Goal: Feedback & Contribution: Submit feedback/report problem

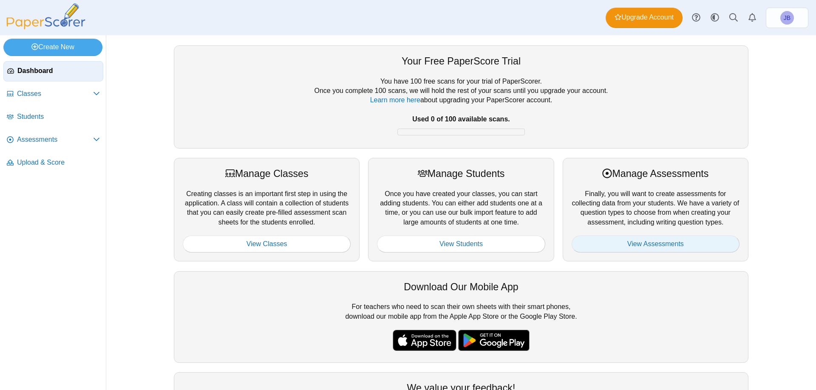
click at [649, 242] on link "View Assessments" at bounding box center [655, 244] width 168 height 17
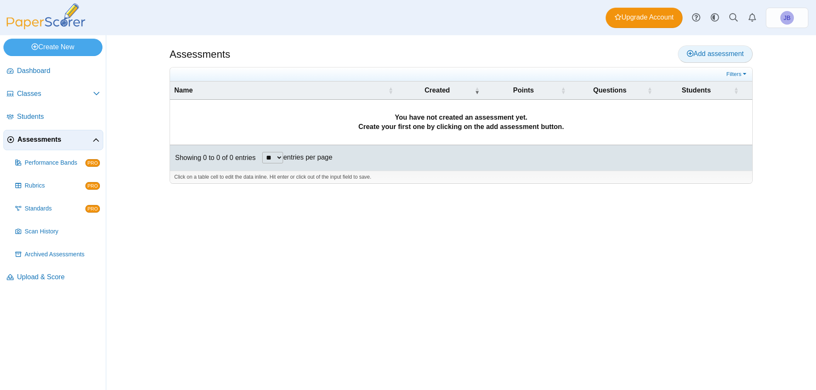
click at [689, 53] on icon at bounding box center [689, 53] width 7 height 7
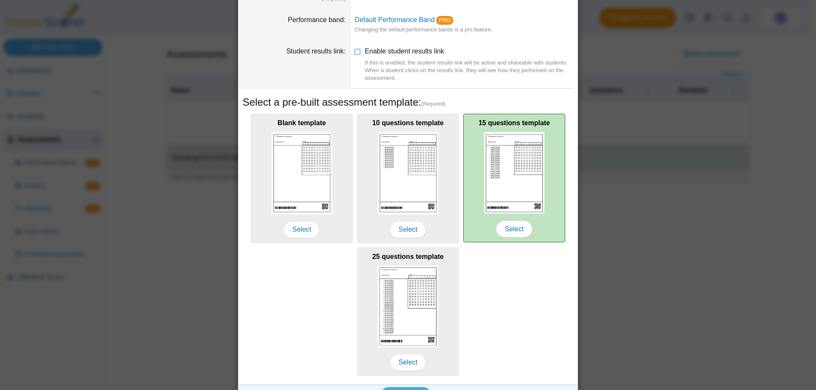
scroll to position [80, 0]
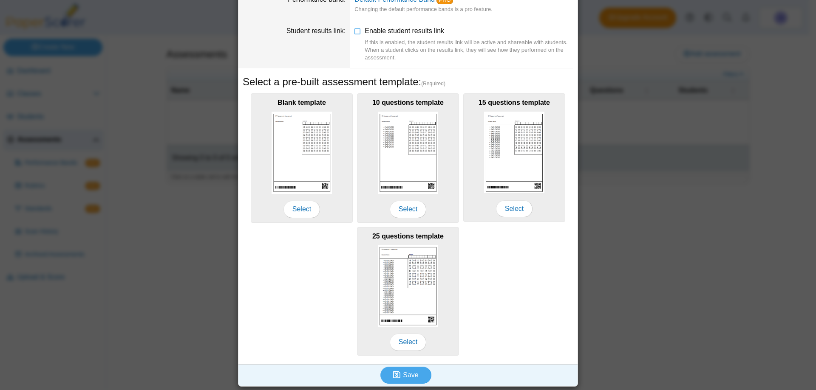
type input "**********"
click at [658, 270] on div "**********" at bounding box center [408, 195] width 816 height 390
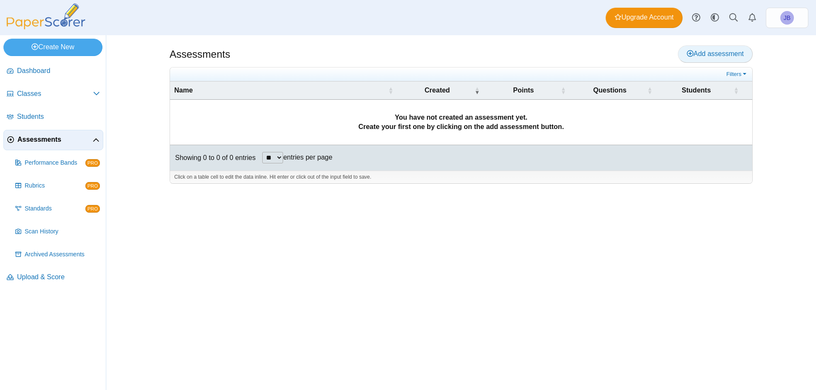
click at [690, 51] on icon at bounding box center [689, 53] width 7 height 7
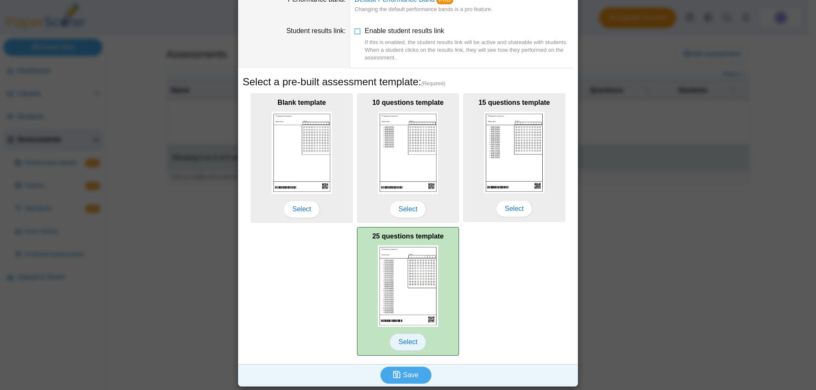
click at [403, 341] on span "Select" at bounding box center [408, 342] width 37 height 17
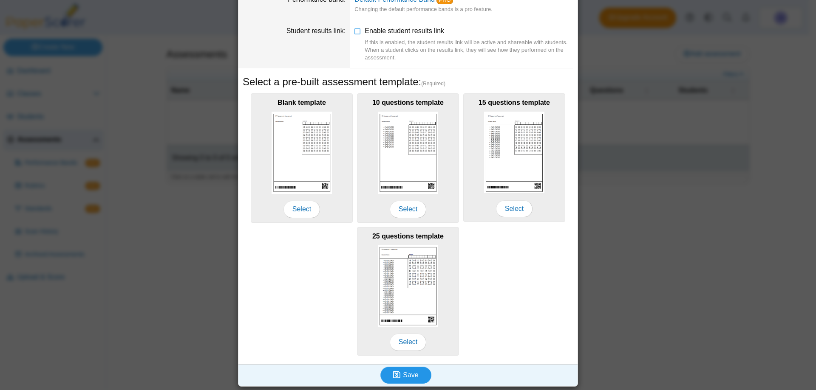
click at [407, 373] on span "Save" at bounding box center [410, 375] width 15 height 7
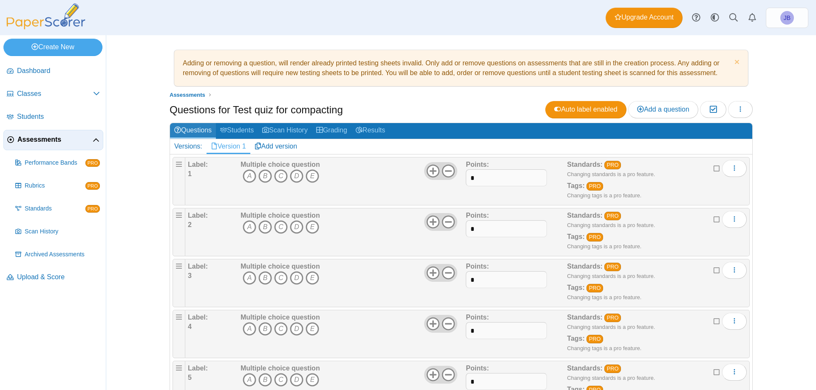
click at [186, 129] on link "Questions" at bounding box center [193, 131] width 46 height 16
click at [731, 165] on span "More options" at bounding box center [734, 168] width 7 height 7
click at [660, 188] on link "Edit" at bounding box center [692, 187] width 102 height 13
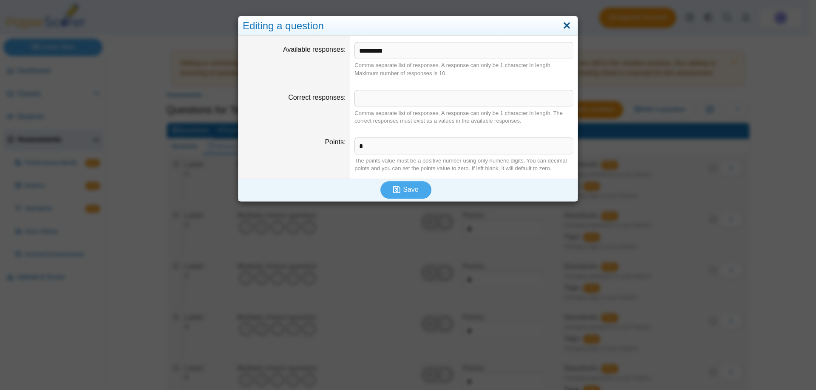
click at [562, 25] on link "Close" at bounding box center [566, 26] width 13 height 14
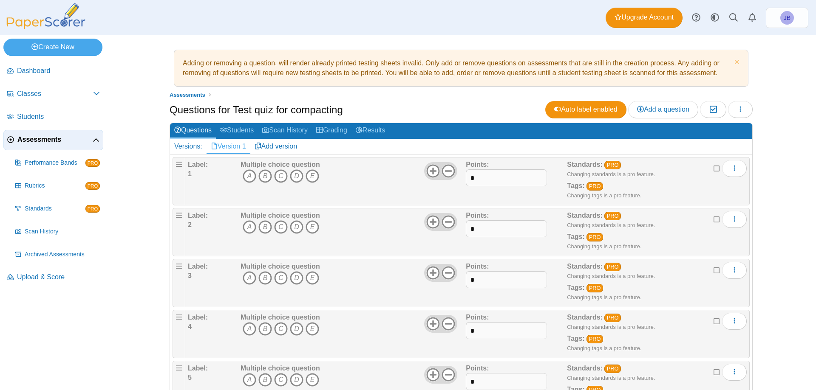
click at [364, 174] on div "Multiple choice question A B C D E" at bounding box center [351, 181] width 227 height 42
click at [37, 276] on span "Upload & Score" at bounding box center [58, 277] width 83 height 9
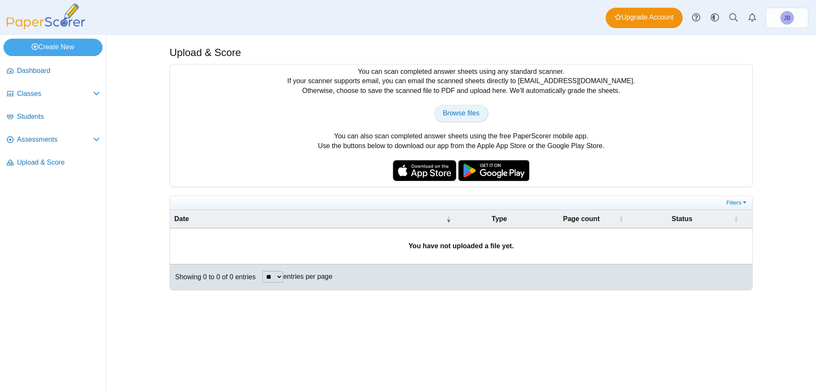
click at [467, 111] on span "Browse files" at bounding box center [461, 113] width 37 height 7
click at [33, 43] on icon at bounding box center [34, 46] width 7 height 7
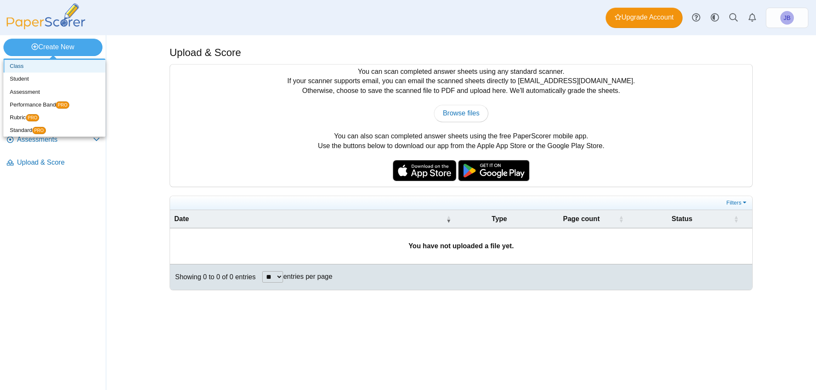
click at [20, 65] on link "Class" at bounding box center [54, 66] width 102 height 13
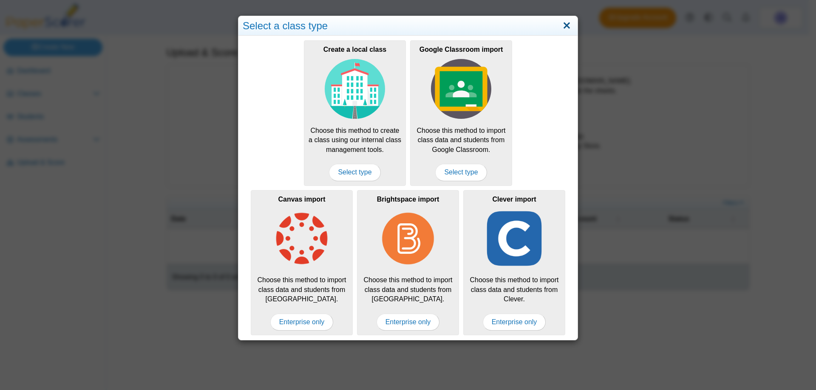
click at [565, 25] on link "Close" at bounding box center [566, 26] width 13 height 14
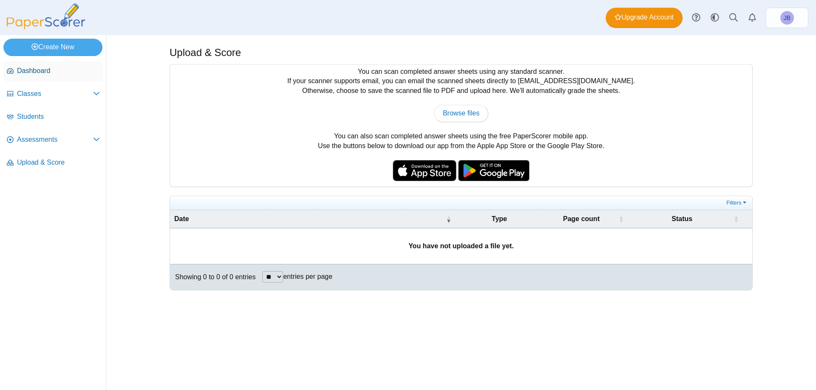
click at [20, 71] on span "Dashboard" at bounding box center [58, 70] width 83 height 9
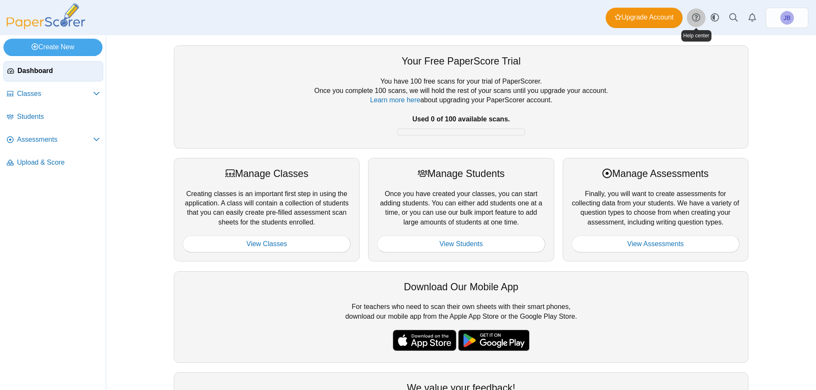
click at [697, 16] on use at bounding box center [696, 18] width 8 height 8
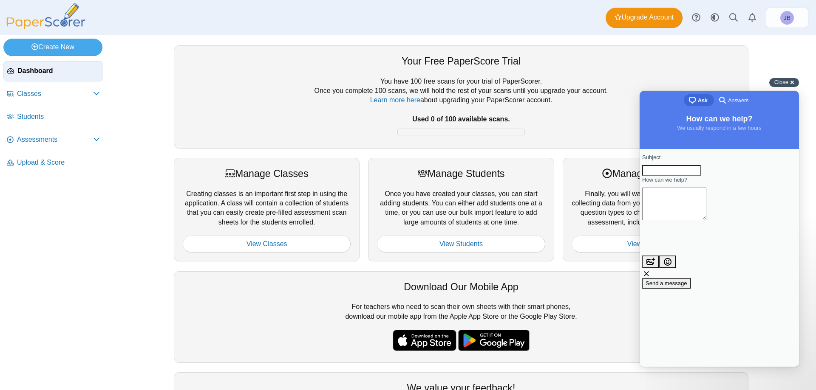
click at [791, 81] on div "Close cross-small" at bounding box center [784, 82] width 30 height 9
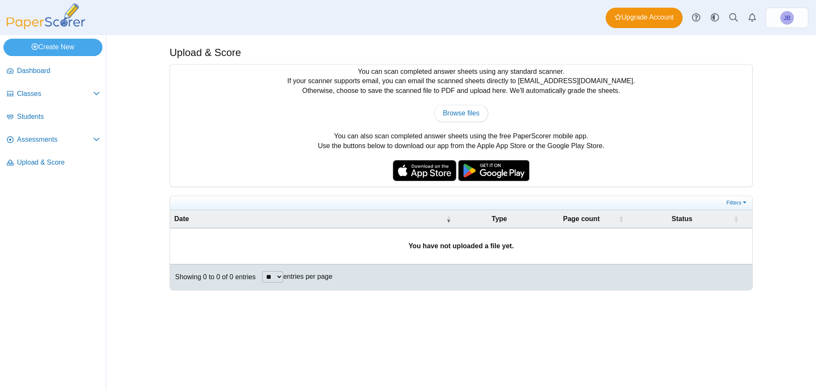
click at [38, 22] on img at bounding box center [45, 16] width 85 height 26
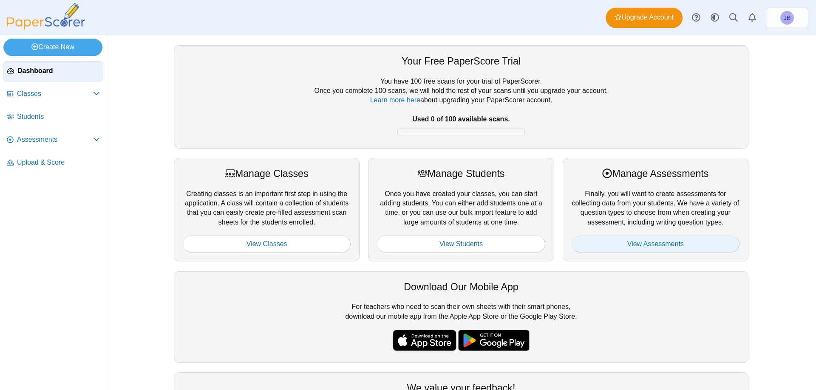
click at [650, 244] on link "View Assessments" at bounding box center [655, 244] width 168 height 17
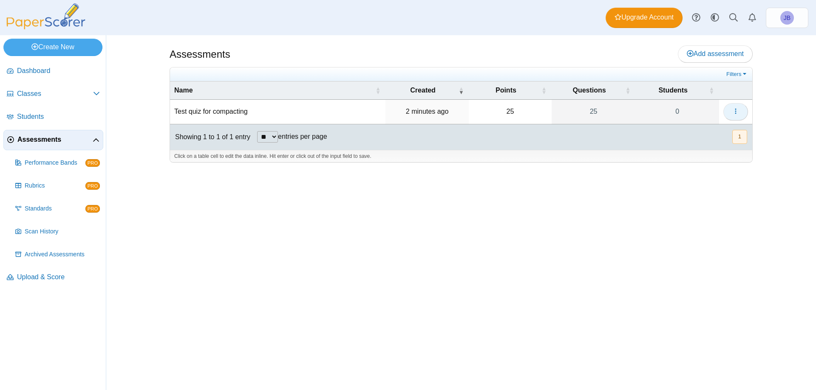
click at [733, 112] on icon "button" at bounding box center [735, 111] width 7 height 7
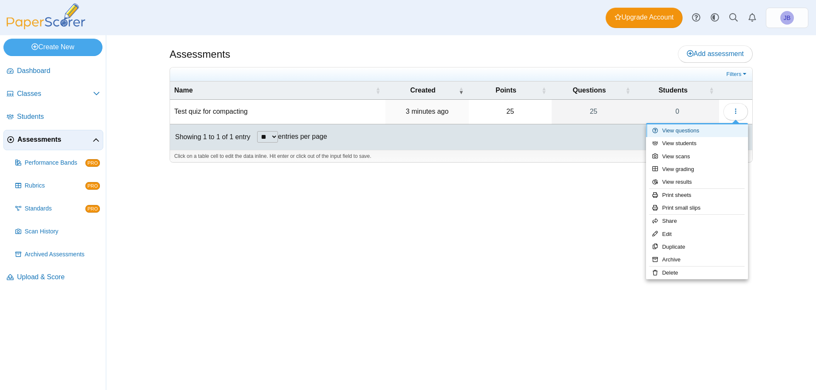
click at [678, 131] on link "View questions" at bounding box center [697, 130] width 102 height 13
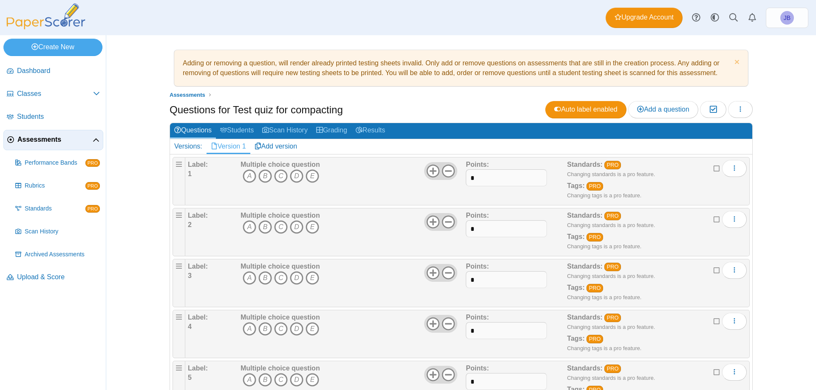
click at [365, 180] on div "Multiple choice question A B C D E" at bounding box center [351, 181] width 227 height 42
click at [365, 179] on div "Multiple choice question A B C D E" at bounding box center [351, 181] width 227 height 42
click at [363, 180] on div "Multiple choice question A B C D E" at bounding box center [351, 181] width 227 height 42
click at [362, 182] on div "Multiple choice question A B C D E" at bounding box center [351, 181] width 227 height 42
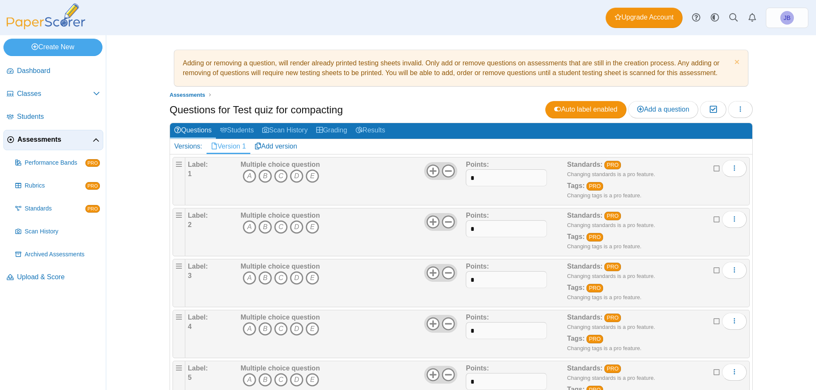
click at [362, 183] on div "Multiple choice question A B C D E" at bounding box center [351, 181] width 227 height 42
click at [731, 167] on icon "More options" at bounding box center [734, 168] width 7 height 7
click at [666, 184] on link "Edit" at bounding box center [692, 187] width 102 height 13
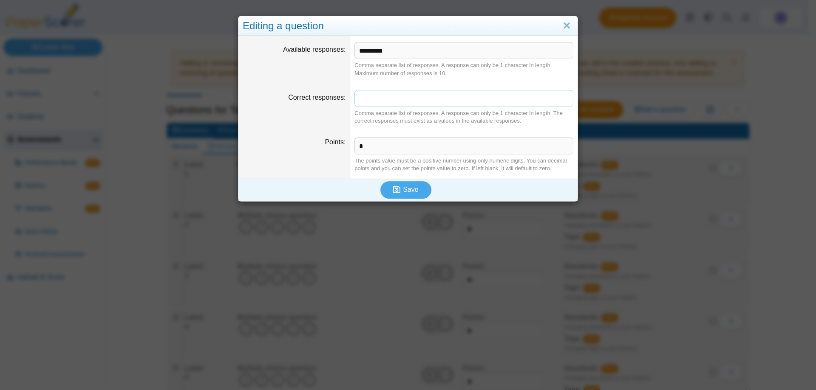
click at [371, 95] on input "Correct responses" at bounding box center [463, 98] width 219 height 17
click at [565, 26] on link "Close" at bounding box center [566, 26] width 13 height 14
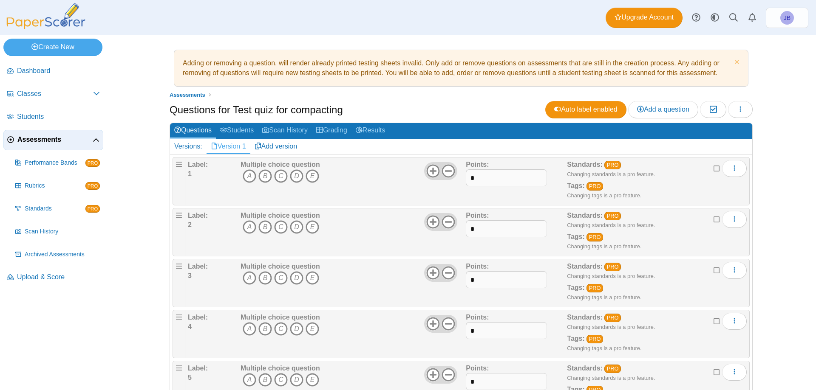
click at [713, 169] on icon at bounding box center [716, 167] width 7 height 6
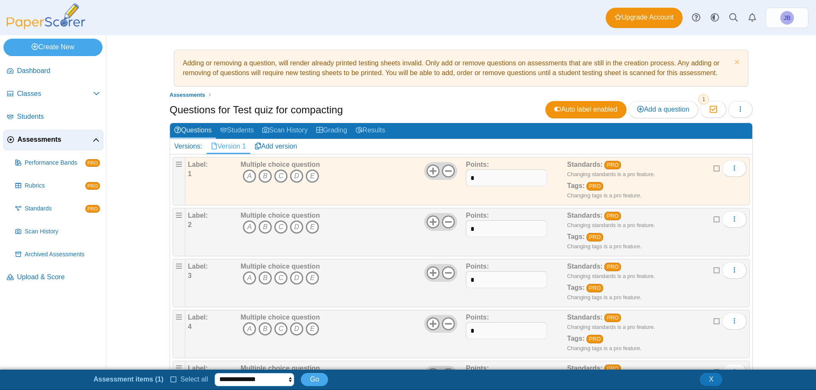
click at [287, 377] on select "**********" at bounding box center [254, 379] width 79 height 13
click at [279, 378] on select "**********" at bounding box center [254, 379] width 79 height 13
click at [784, 264] on div "Adding or removing a question, will render already printed testing sheets inval…" at bounding box center [460, 202] width 709 height 335
click at [713, 169] on icon at bounding box center [716, 167] width 7 height 6
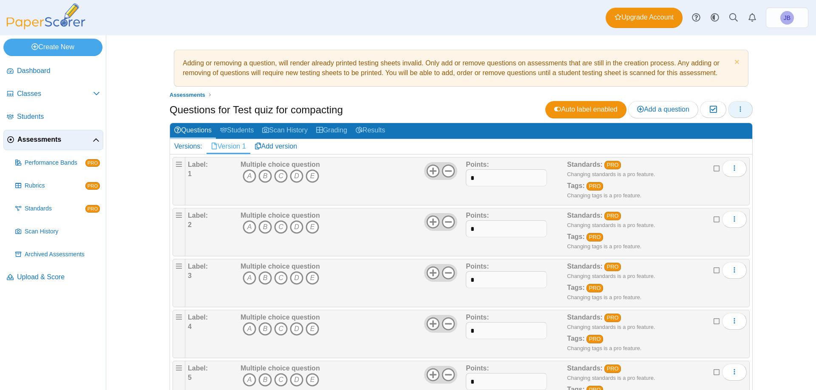
click at [740, 108] on use "button" at bounding box center [740, 110] width 1 height 6
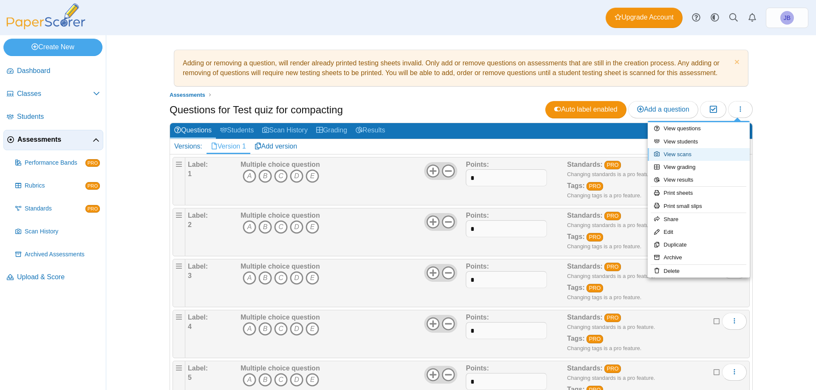
click at [683, 152] on link "View scans" at bounding box center [698, 154] width 102 height 13
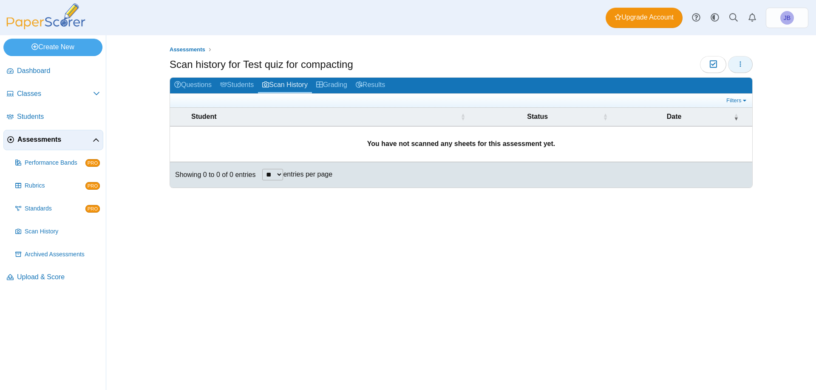
click at [738, 62] on icon "button" at bounding box center [740, 64] width 7 height 7
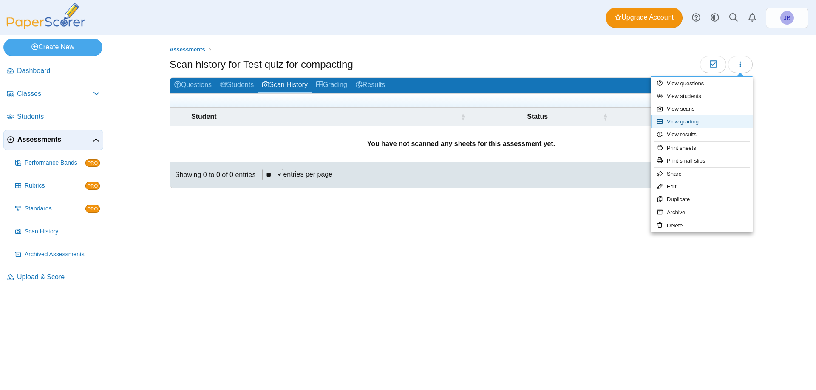
click at [687, 119] on link "View grading" at bounding box center [701, 122] width 102 height 13
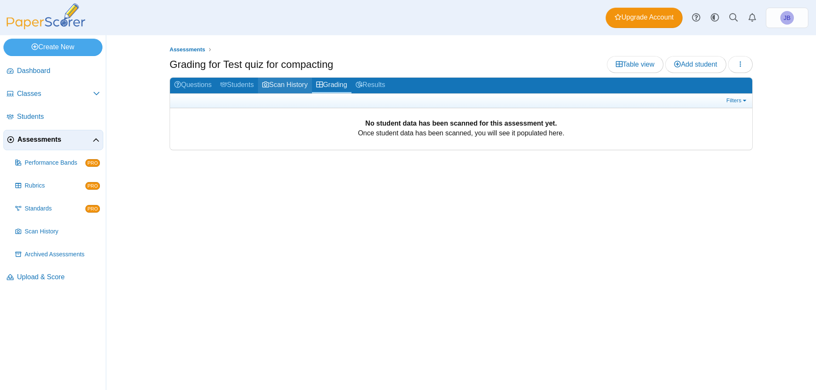
click at [287, 84] on link "Scan History" at bounding box center [285, 86] width 54 height 16
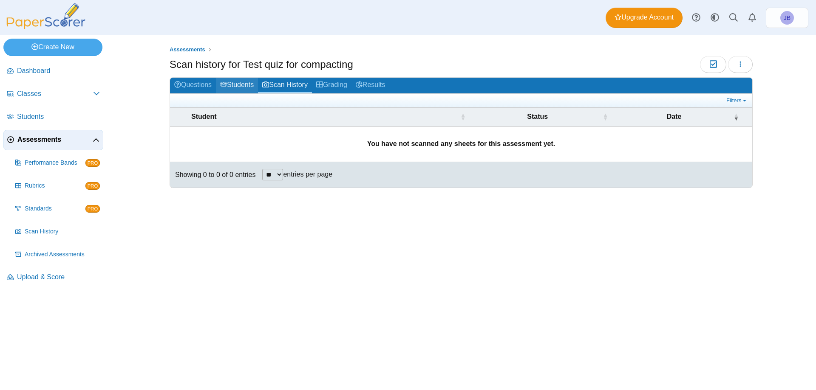
click at [242, 85] on link "Students" at bounding box center [237, 86] width 42 height 16
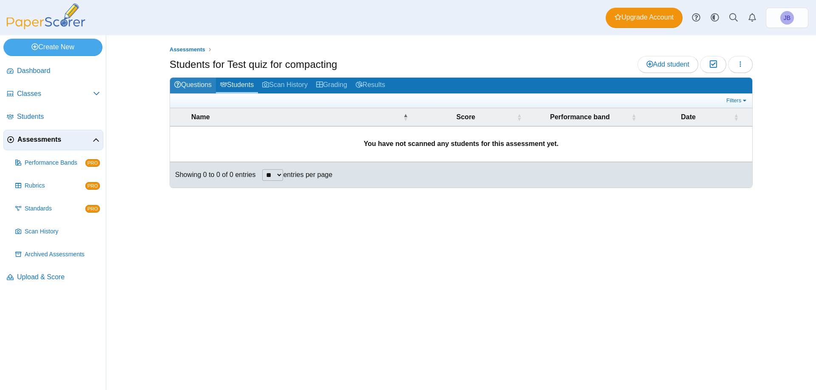
click at [197, 86] on link "Questions" at bounding box center [193, 86] width 46 height 16
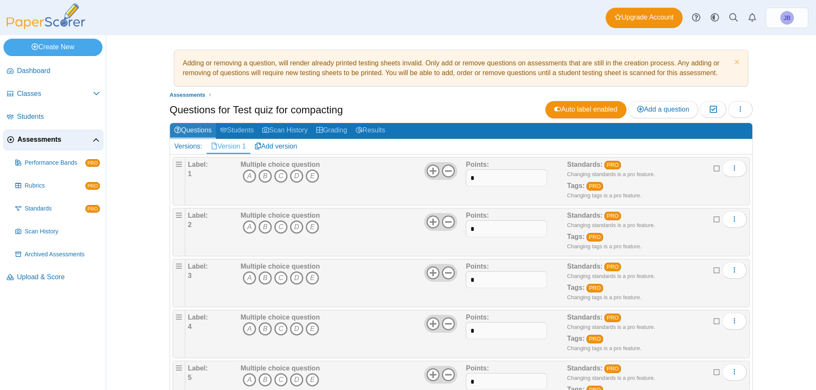
click at [191, 128] on link "Questions" at bounding box center [193, 131] width 46 height 16
click at [375, 132] on link "Results" at bounding box center [370, 131] width 38 height 16
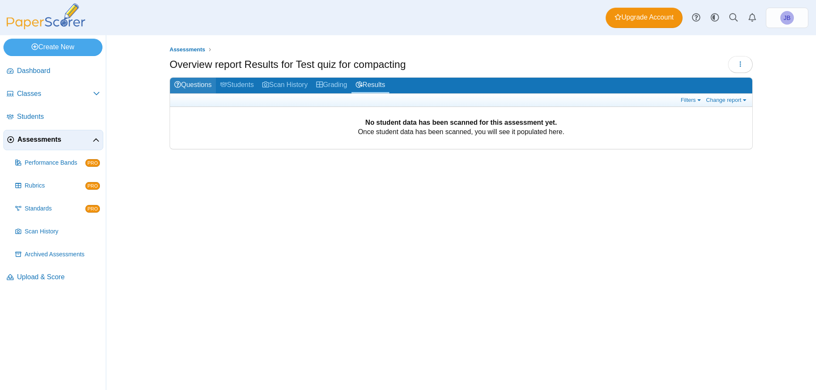
click at [190, 85] on link "Questions" at bounding box center [193, 86] width 46 height 16
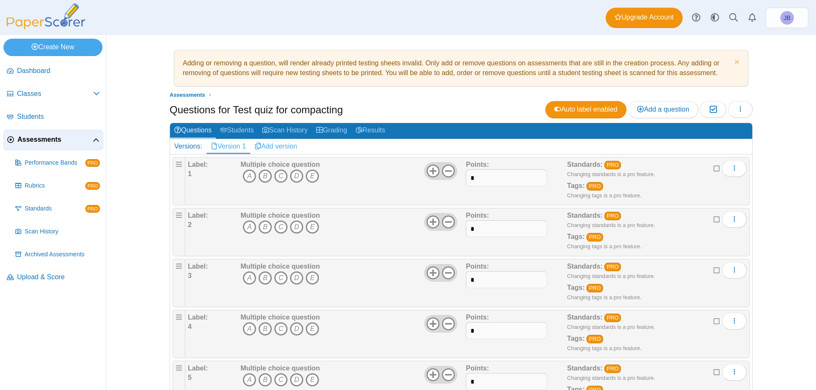
click at [274, 145] on link "Add version" at bounding box center [275, 146] width 51 height 14
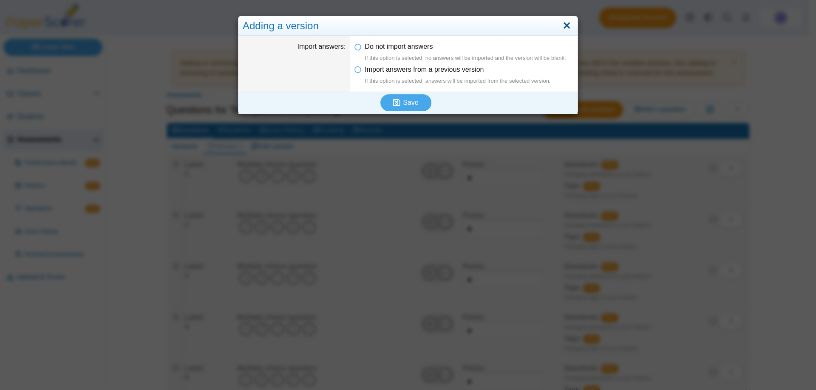
click at [566, 28] on link "Close" at bounding box center [566, 26] width 13 height 14
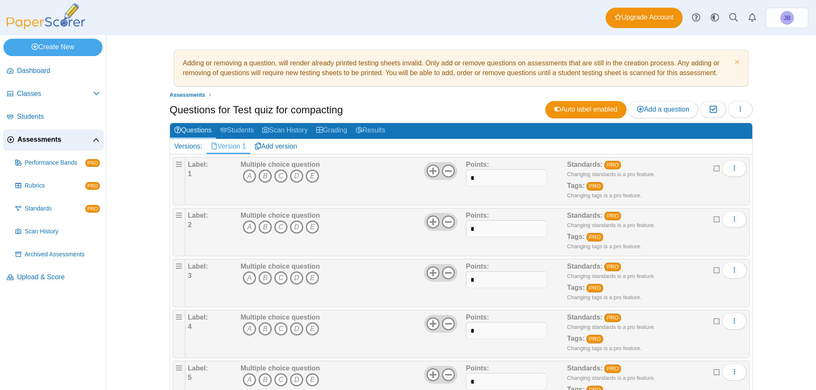
click at [231, 148] on link "Version 1" at bounding box center [228, 146] width 44 height 14
click at [637, 107] on use at bounding box center [640, 109] width 7 height 7
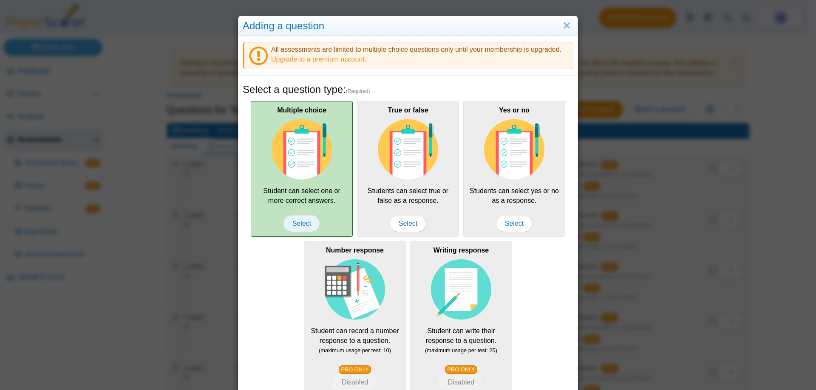
click at [295, 222] on span "Select" at bounding box center [301, 223] width 37 height 17
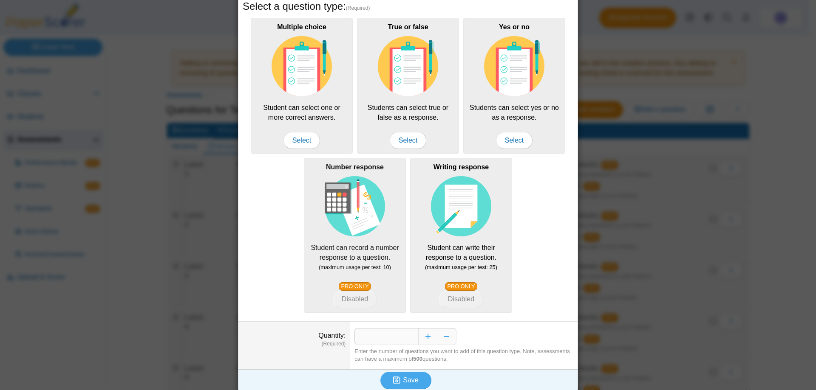
scroll to position [89, 0]
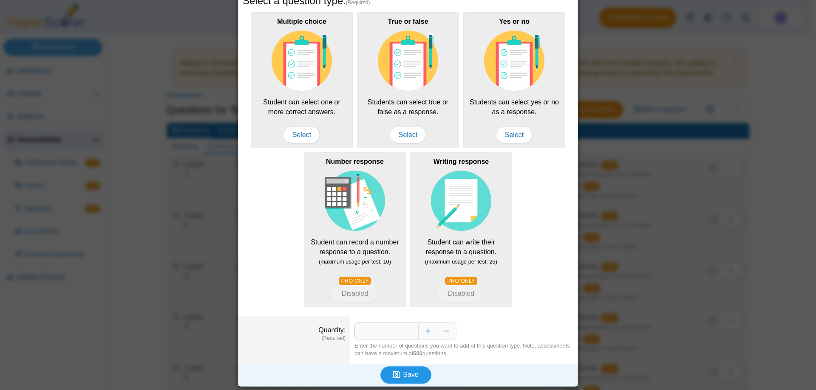
click at [409, 371] on span "Save" at bounding box center [410, 374] width 15 height 7
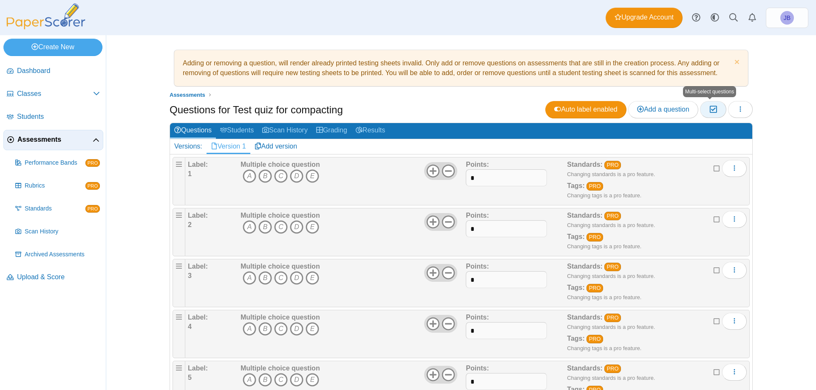
click at [712, 110] on icon "button" at bounding box center [713, 109] width 8 height 7
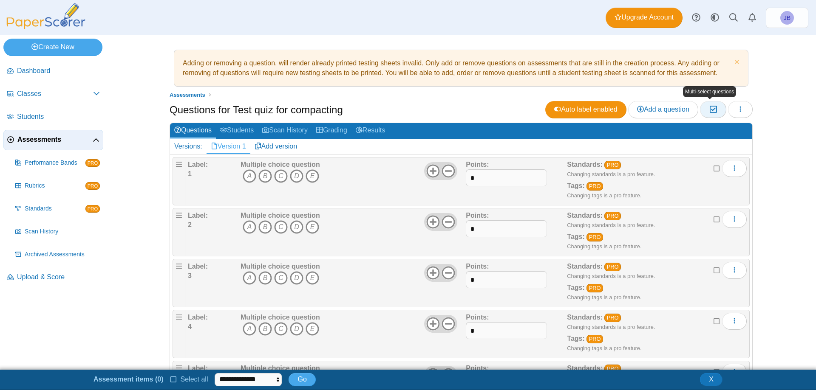
click at [711, 109] on icon "button" at bounding box center [713, 109] width 8 height 7
click at [215, 191] on div "Label: 1" at bounding box center [213, 181] width 51 height 42
click at [217, 179] on div "Label: 1" at bounding box center [213, 181] width 51 height 42
click at [731, 168] on icon "More options" at bounding box center [734, 168] width 7 height 7
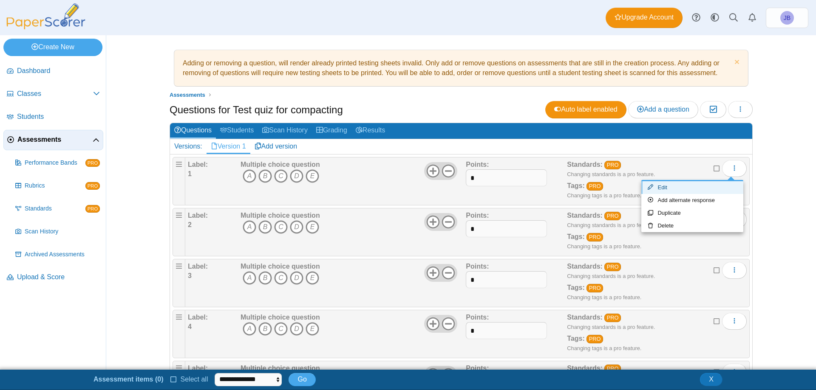
click at [663, 186] on link "Edit" at bounding box center [692, 187] width 102 height 13
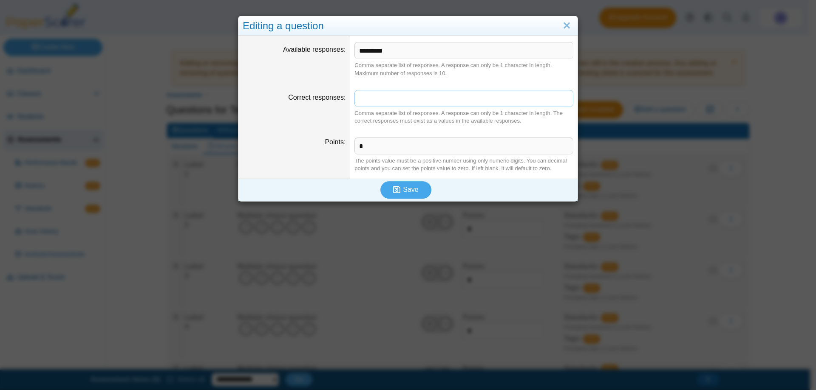
click at [395, 102] on input "Correct responses" at bounding box center [463, 98] width 219 height 17
click at [562, 25] on link "Close" at bounding box center [566, 26] width 13 height 14
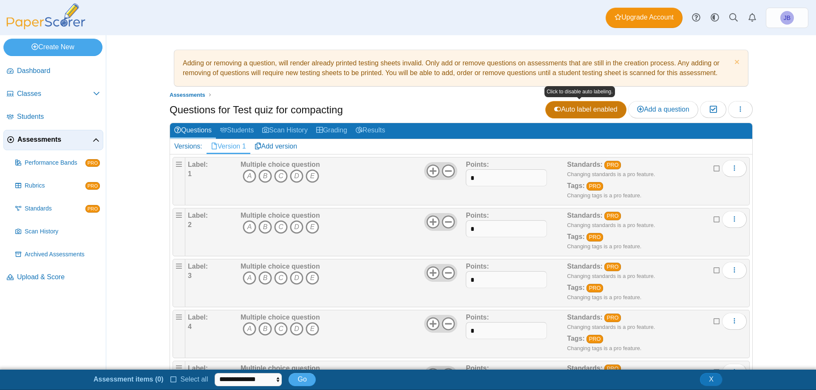
click at [577, 109] on span "Auto label enabled" at bounding box center [585, 109] width 63 height 7
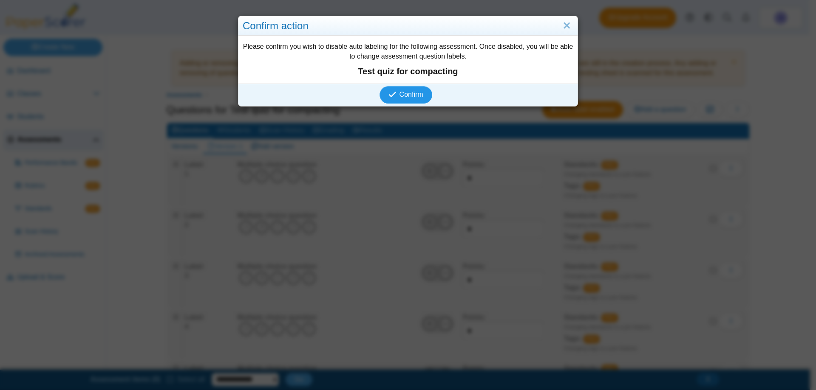
click at [413, 92] on span "Confirm" at bounding box center [411, 94] width 24 height 7
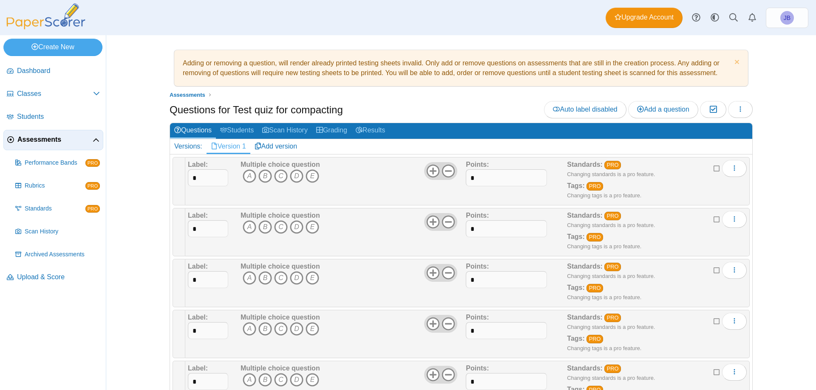
click at [357, 184] on div "Multiple choice question A B C D E" at bounding box center [351, 181] width 227 height 42
click at [350, 65] on div "Adding or removing a question, will render already printed testing sheets inval…" at bounding box center [460, 68] width 565 height 28
click at [187, 94] on span "Assessments" at bounding box center [187, 95] width 36 height 6
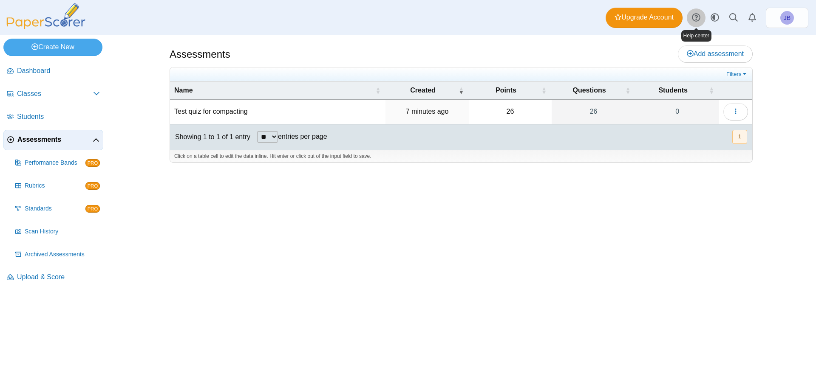
click at [694, 17] on icon at bounding box center [696, 17] width 8 height 8
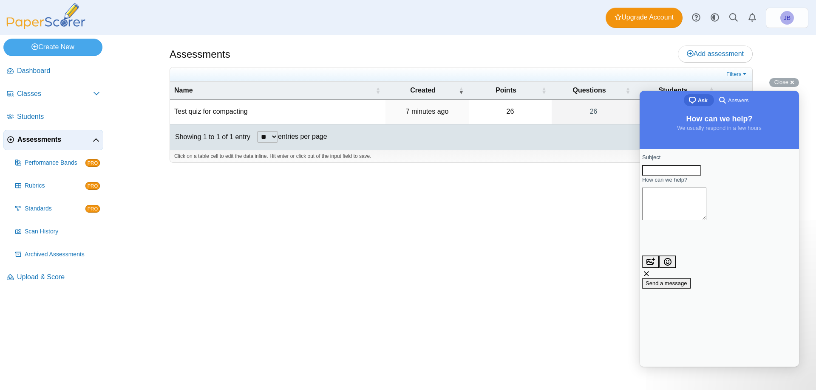
click at [673, 176] on input "Subject" at bounding box center [671, 170] width 59 height 11
type input "****"
click at [686, 212] on textarea "How can we help?" at bounding box center [674, 204] width 64 height 33
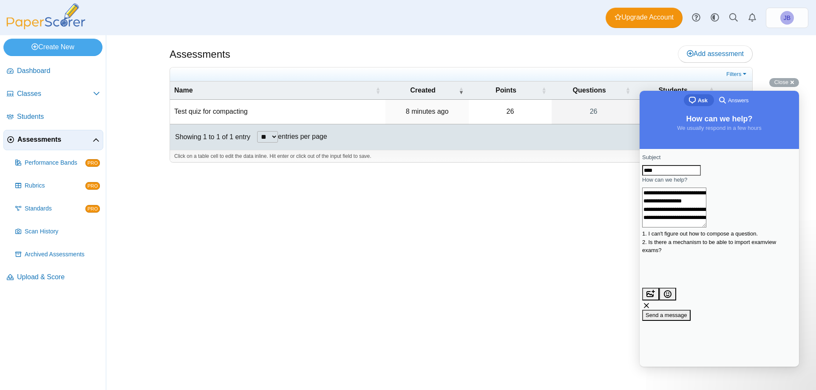
type textarea "**********"
click at [687, 312] on span "Send a message" at bounding box center [666, 315] width 42 height 6
